Goal: Information Seeking & Learning: Learn about a topic

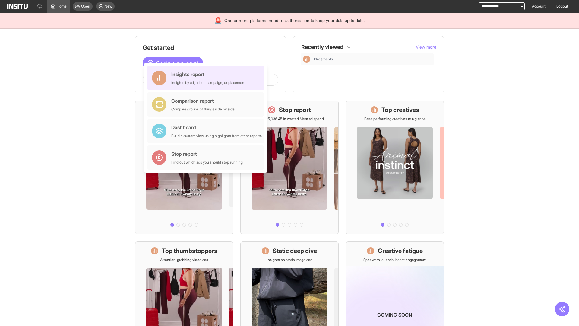
click at [207, 78] on div "Insights report Insights by ad, adset, campaign, or placement" at bounding box center [208, 78] width 74 height 14
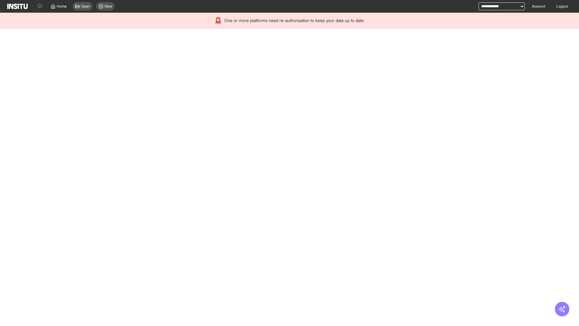
select select "**"
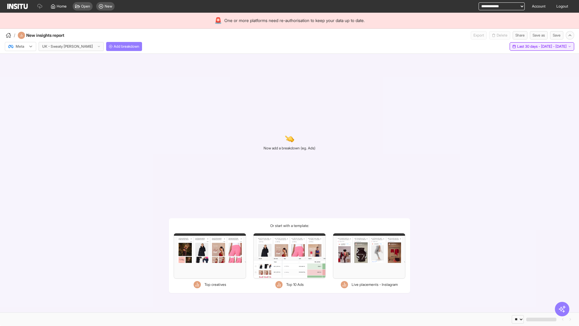
click at [528, 46] on span "Last 30 days - [DATE] - [DATE]" at bounding box center [541, 46] width 49 height 5
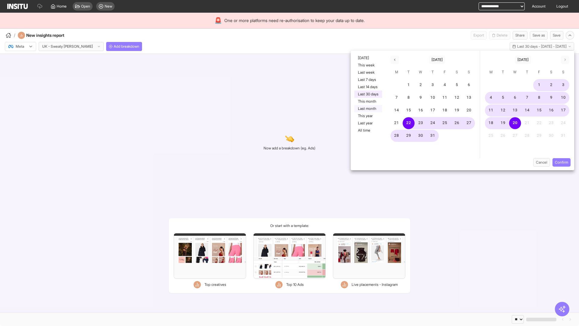
click at [368, 109] on button "Last month" at bounding box center [368, 108] width 28 height 7
